Goal: Transaction & Acquisition: Obtain resource

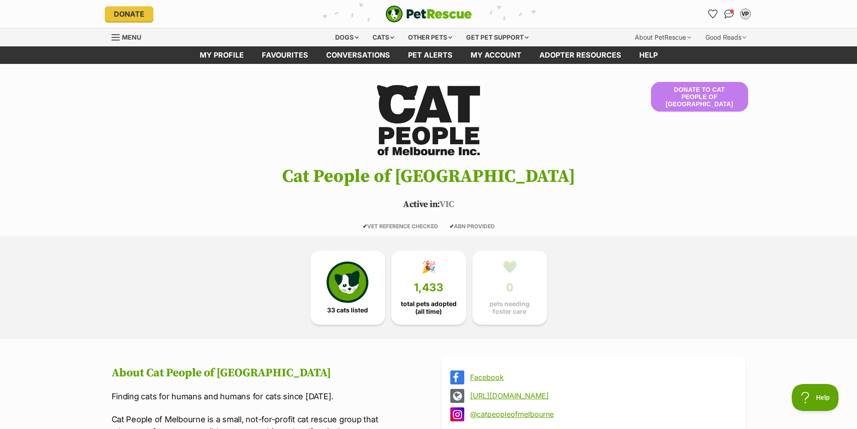
click at [133, 38] on span "Menu" at bounding box center [131, 37] width 19 height 8
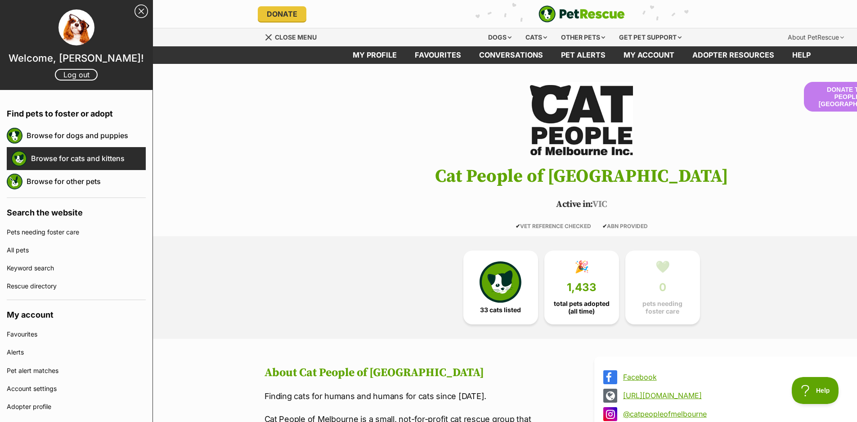
click at [91, 152] on div "Browse for cats and kittens" at bounding box center [76, 158] width 139 height 23
click at [90, 153] on link "Browse for cats and kittens" at bounding box center [88, 158] width 115 height 19
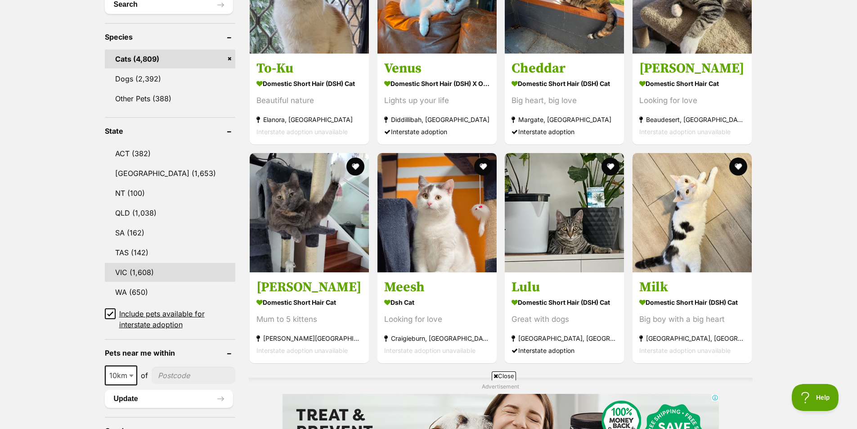
click at [135, 266] on link "VIC (1,608)" at bounding box center [170, 272] width 131 height 19
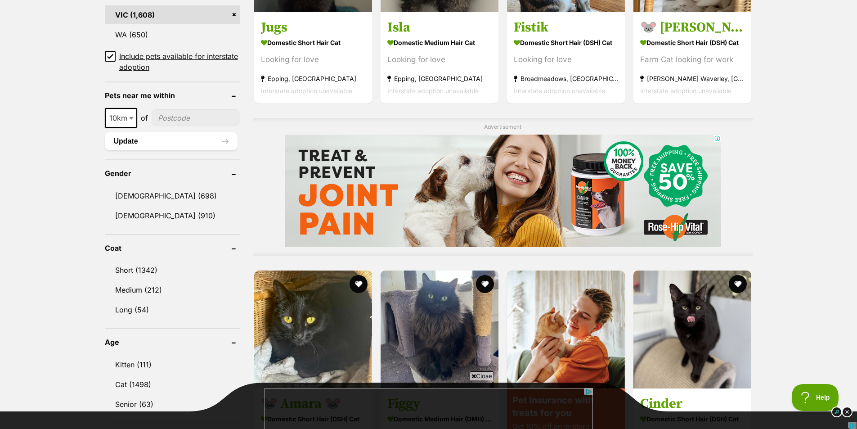
scroll to position [675, 0]
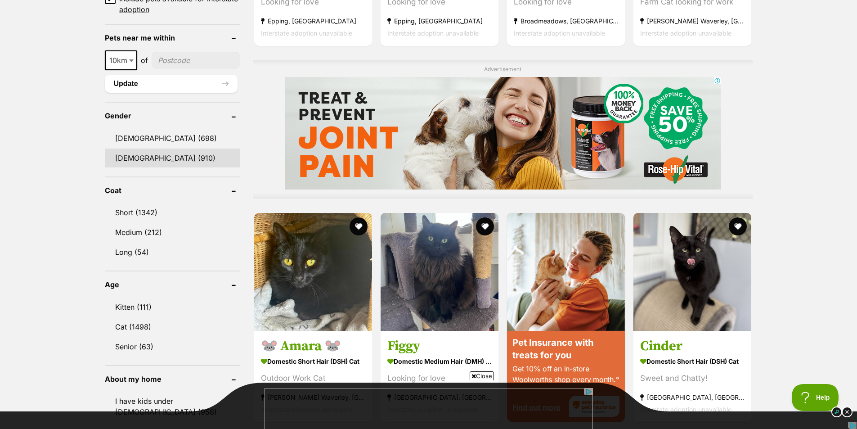
click at [150, 154] on link "[DEMOGRAPHIC_DATA] (910)" at bounding box center [172, 157] width 135 height 19
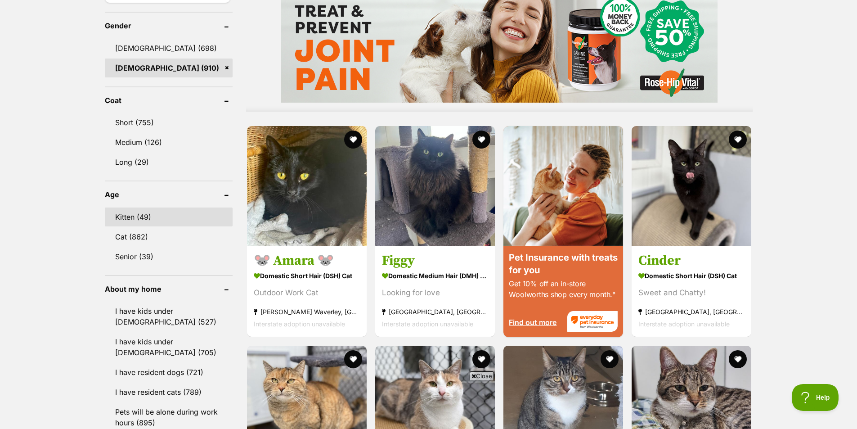
click at [128, 216] on link "Kitten (49)" at bounding box center [169, 216] width 128 height 19
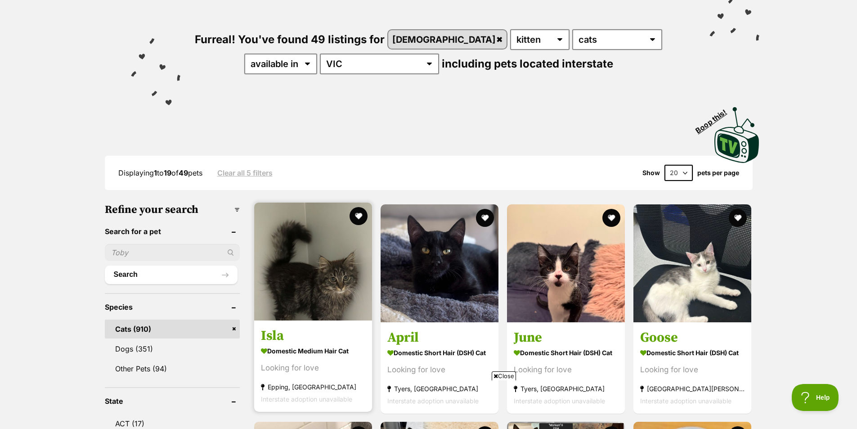
click at [316, 258] on img at bounding box center [313, 261] width 118 height 118
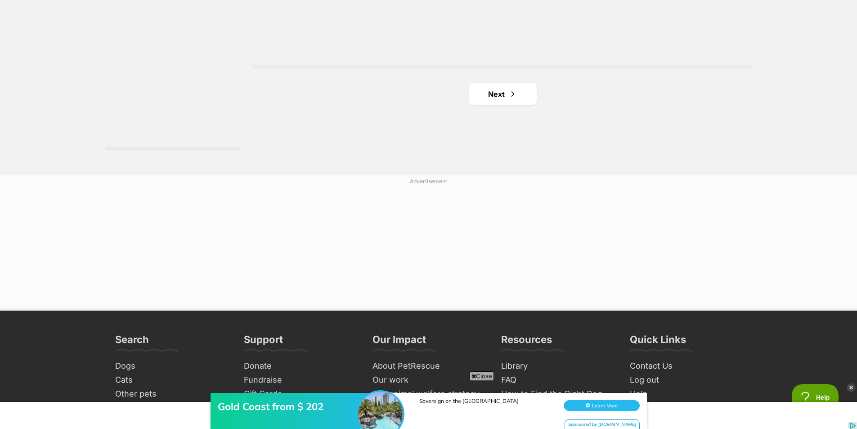
scroll to position [1574, 0]
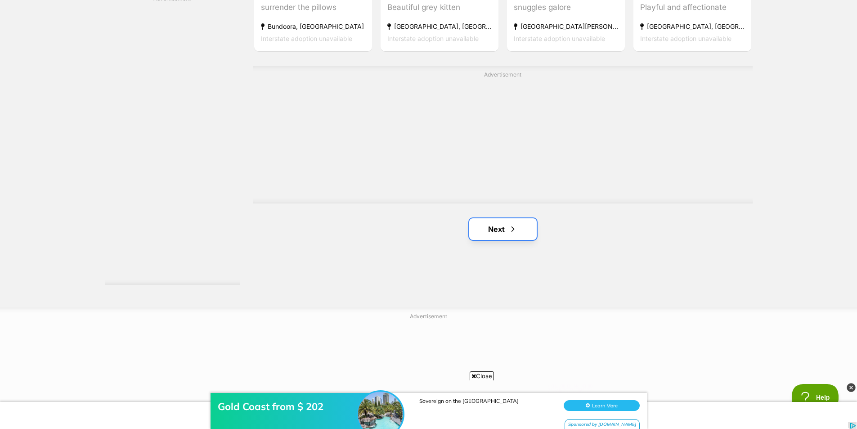
click at [489, 228] on link "Next" at bounding box center [502, 229] width 67 height 22
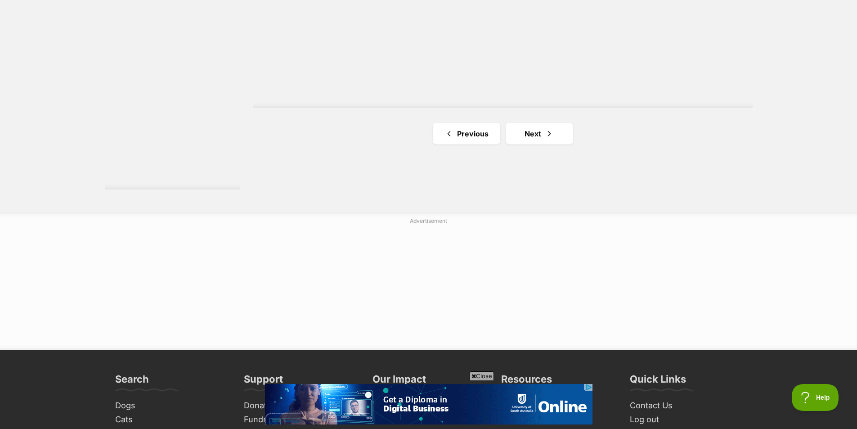
scroll to position [1754, 0]
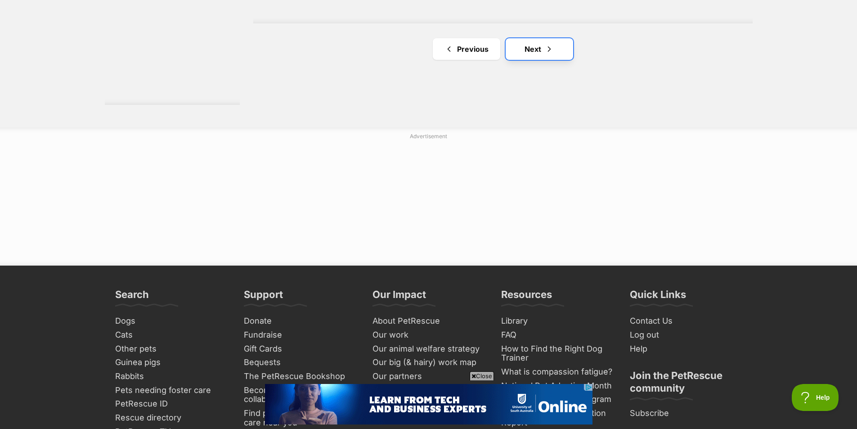
click at [535, 55] on link "Next" at bounding box center [539, 49] width 67 height 22
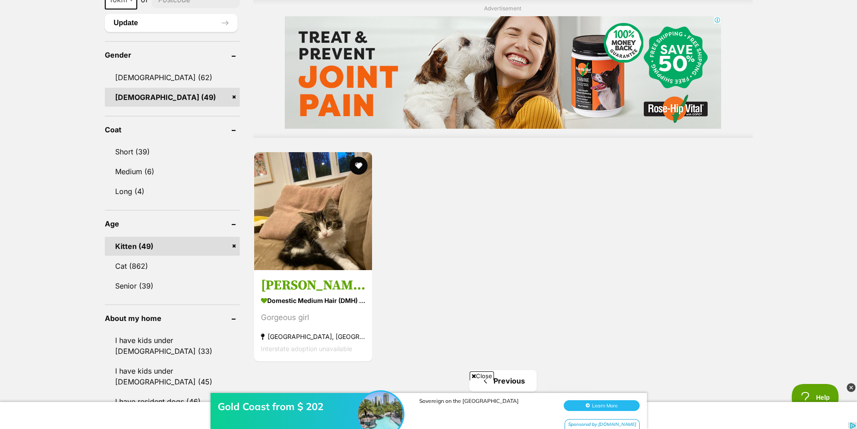
scroll to position [810, 0]
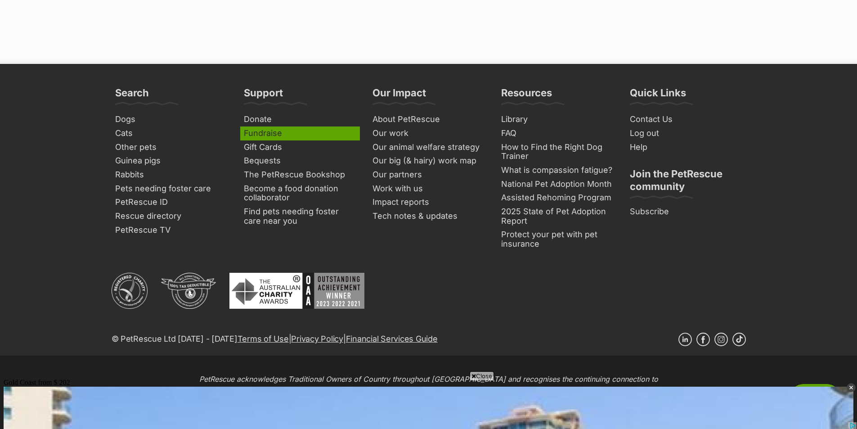
scroll to position [2040, 0]
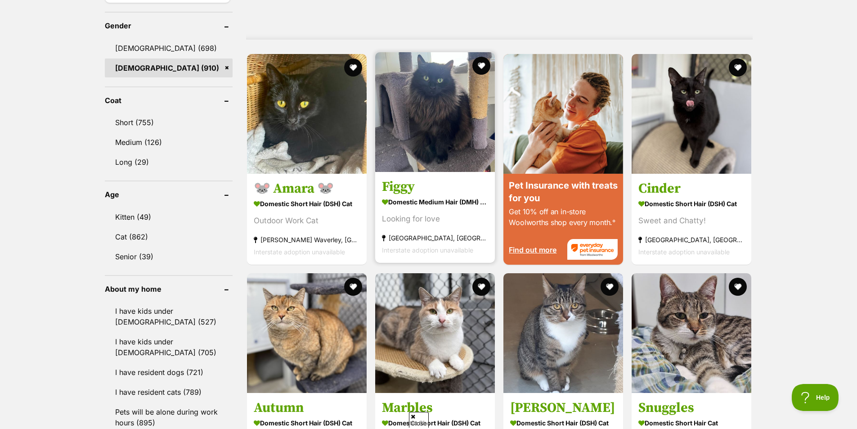
click at [426, 108] on img at bounding box center [435, 112] width 120 height 120
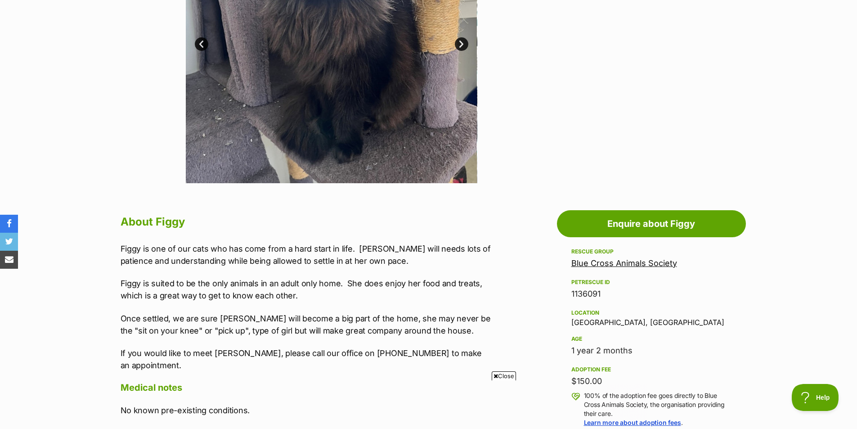
scroll to position [135, 0]
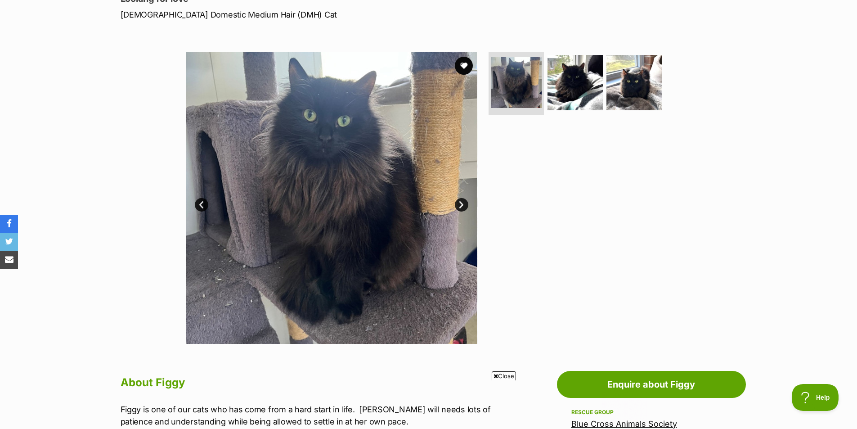
click at [455, 205] on link "Next" at bounding box center [461, 204] width 13 height 13
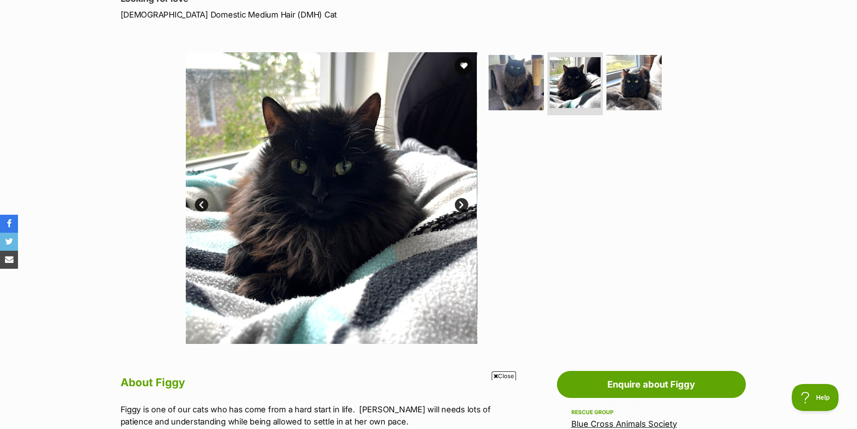
click at [465, 206] on link "Next" at bounding box center [461, 204] width 13 height 13
